Goal: Task Accomplishment & Management: Use online tool/utility

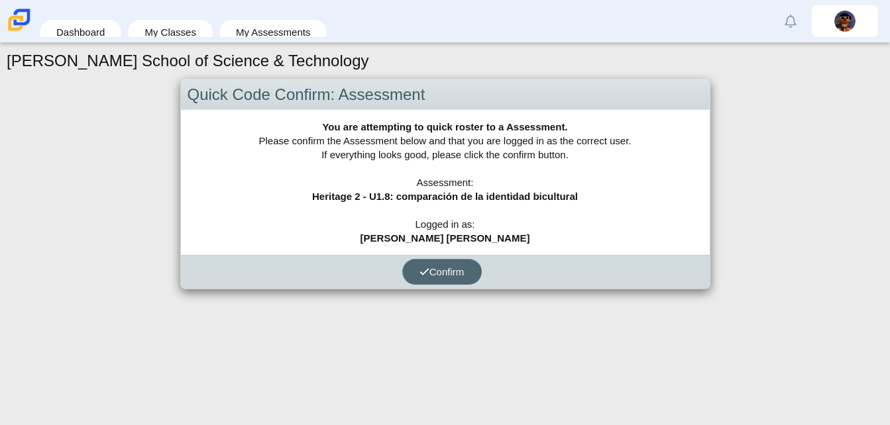
click at [439, 278] on span "Confirm" at bounding box center [441, 271] width 45 height 11
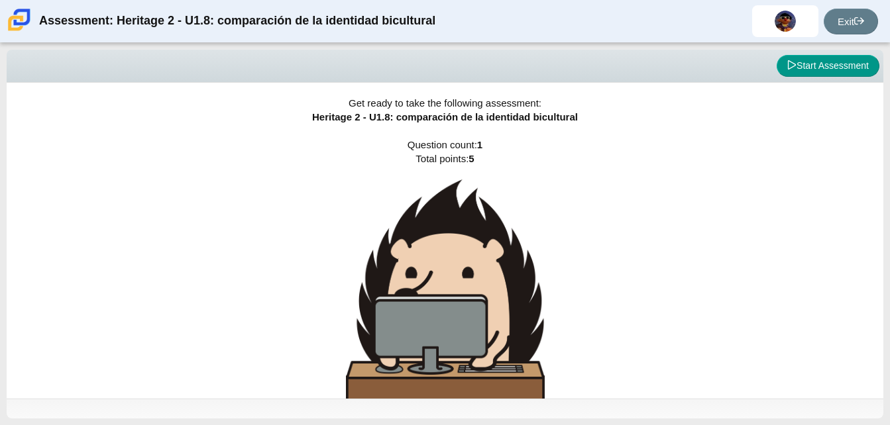
scroll to position [34, 0]
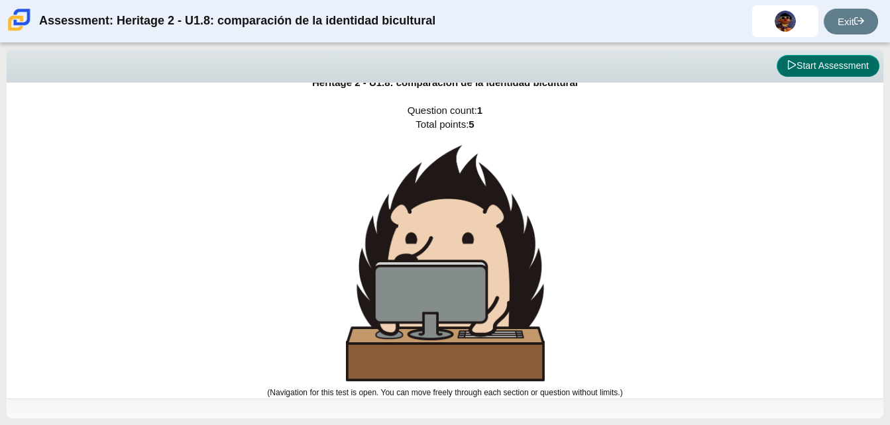
click at [853, 70] on button "Start Assessment" at bounding box center [827, 66] width 103 height 23
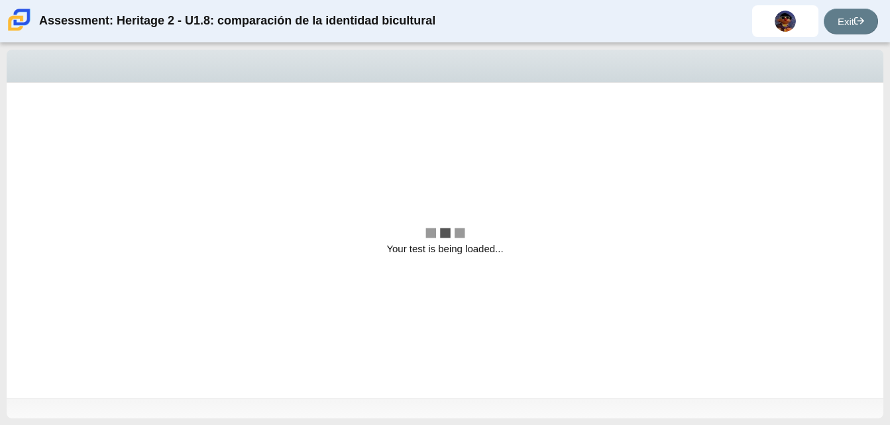
scroll to position [0, 0]
select select "3d3024f6-a892-4ba5-b2e4-c6acecfbc936"
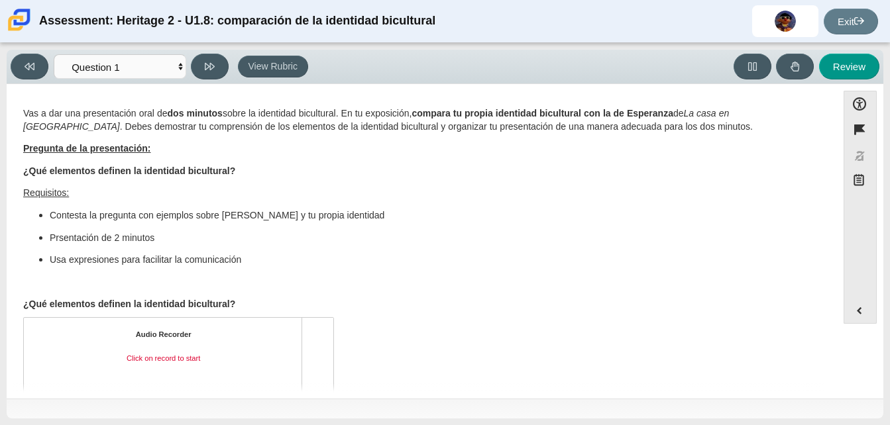
scroll to position [49, 0]
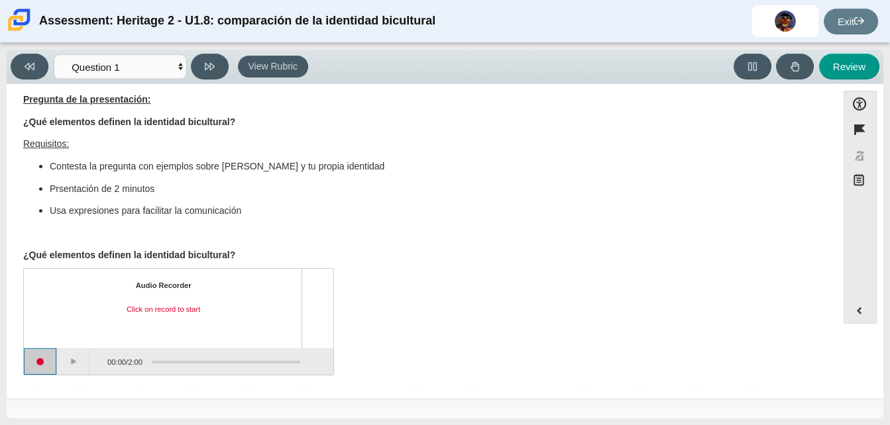
drag, startPoint x: 37, startPoint y: 363, endPoint x: 46, endPoint y: 363, distance: 8.6
click at [37, 363] on button "Start recording" at bounding box center [40, 361] width 33 height 26
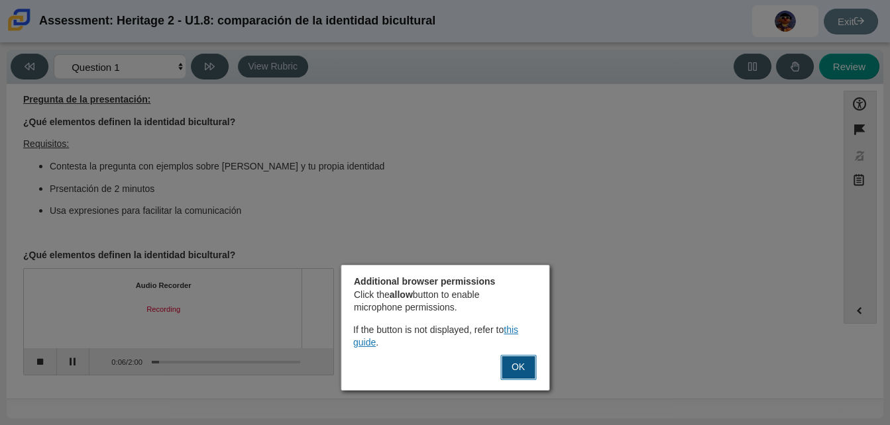
click at [522, 367] on button "OK" at bounding box center [518, 367] width 36 height 25
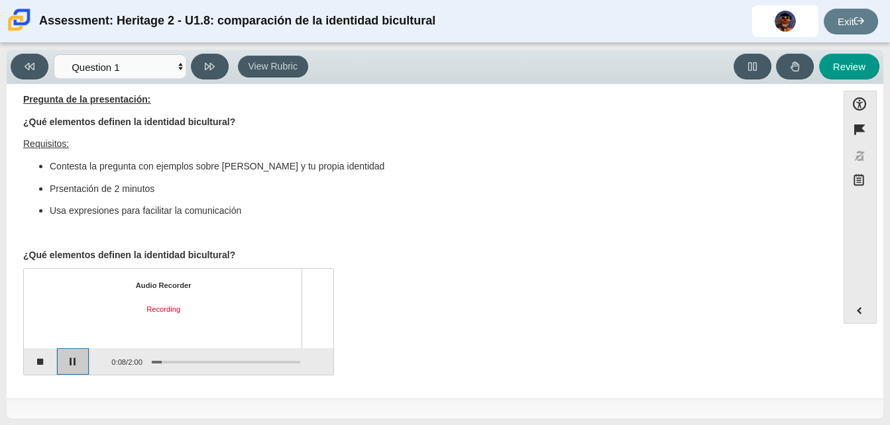
click at [72, 356] on button "Pause" at bounding box center [73, 361] width 33 height 26
click at [42, 364] on button "Stop recording" at bounding box center [40, 361] width 33 height 26
click at [34, 363] on button "Start recording" at bounding box center [40, 361] width 33 height 26
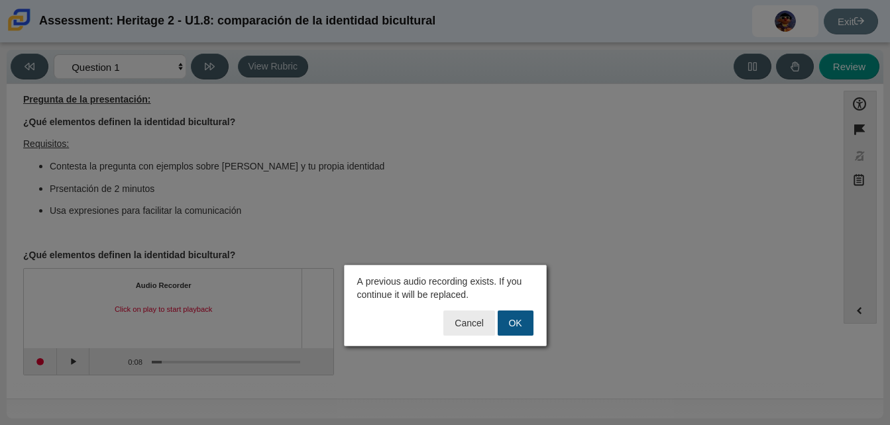
click at [516, 323] on button "OK" at bounding box center [515, 323] width 36 height 25
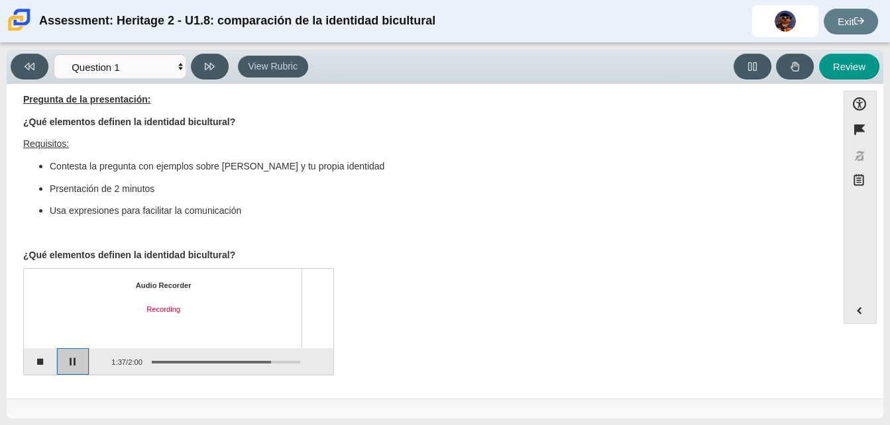
click at [79, 354] on button "Pause" at bounding box center [73, 361] width 33 height 26
click at [40, 365] on button "Stop recording" at bounding box center [40, 361] width 33 height 26
click at [81, 354] on button "Play" at bounding box center [73, 361] width 33 height 26
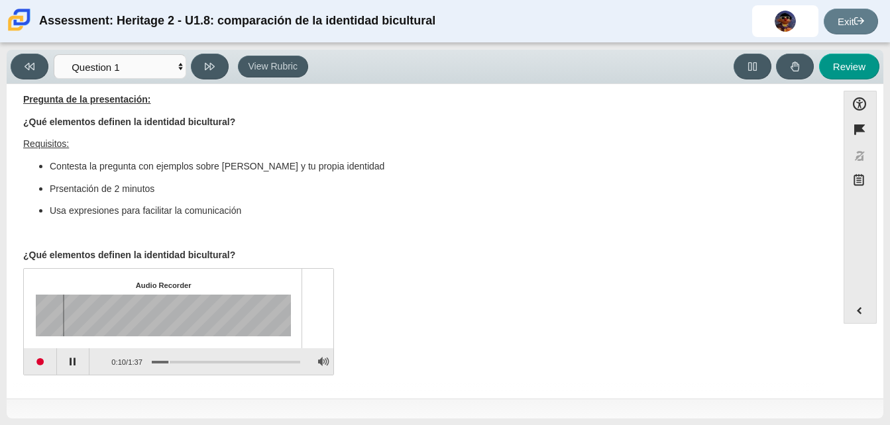
click at [170, 363] on div "Assessment items" at bounding box center [226, 362] width 148 height 3
click at [187, 362] on div "Assessment items" at bounding box center [226, 362] width 148 height 3
click at [41, 349] on button "Start recording" at bounding box center [40, 361] width 33 height 26
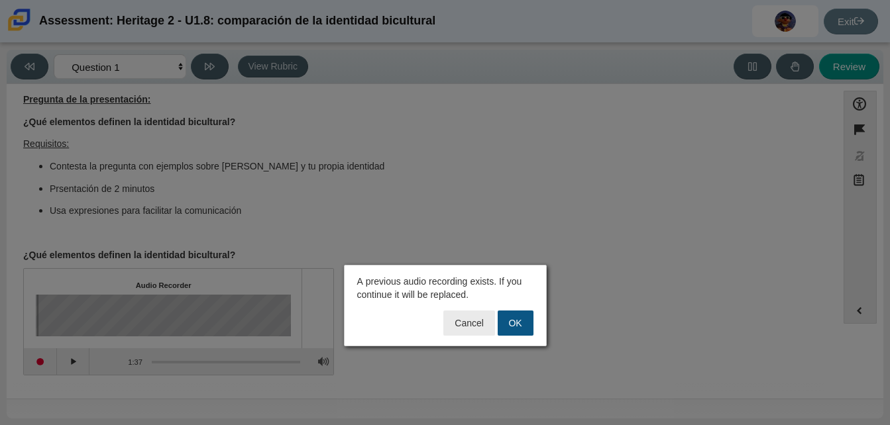
click at [514, 326] on button "OK" at bounding box center [515, 323] width 36 height 25
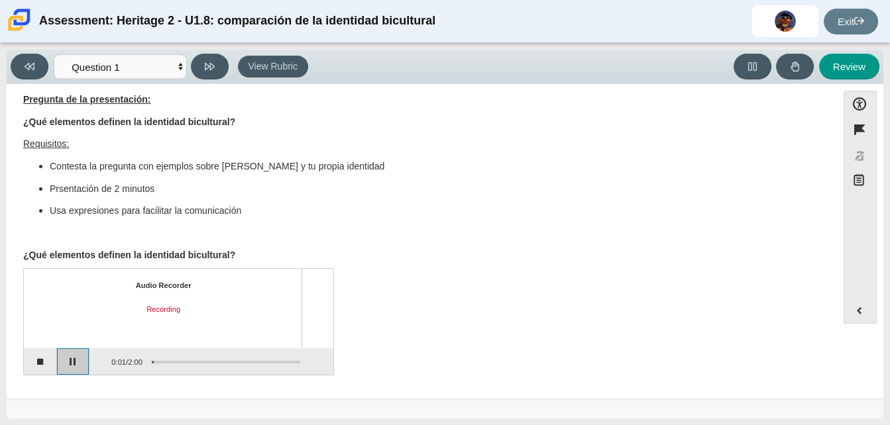
click at [83, 366] on button "Pause" at bounding box center [73, 361] width 33 height 26
click at [280, 68] on button "View Rubric" at bounding box center [273, 67] width 70 height 23
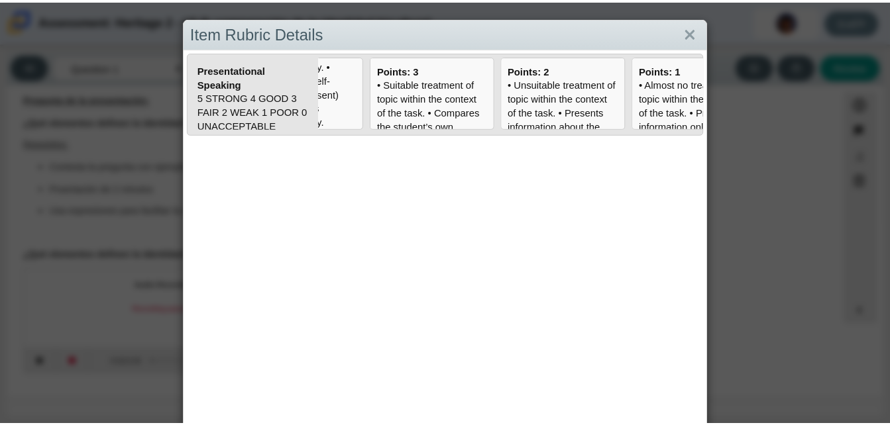
scroll to position [0, 201]
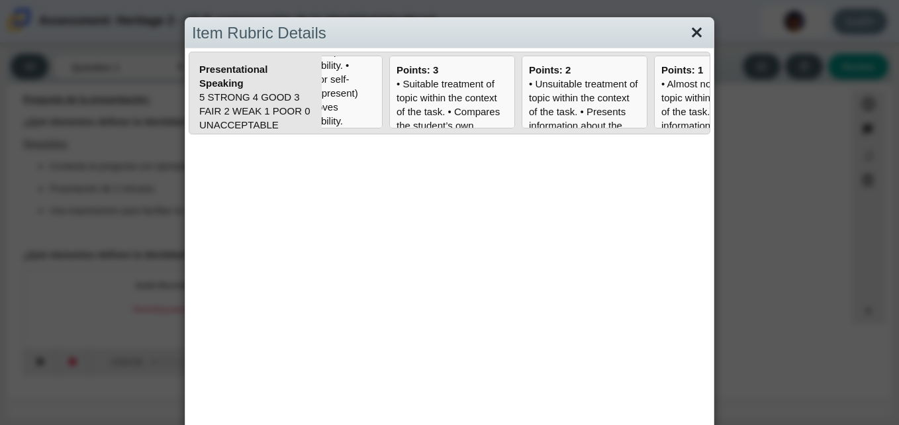
click at [693, 33] on link "Close" at bounding box center [697, 33] width 21 height 23
